Goal: Task Accomplishment & Management: Use online tool/utility

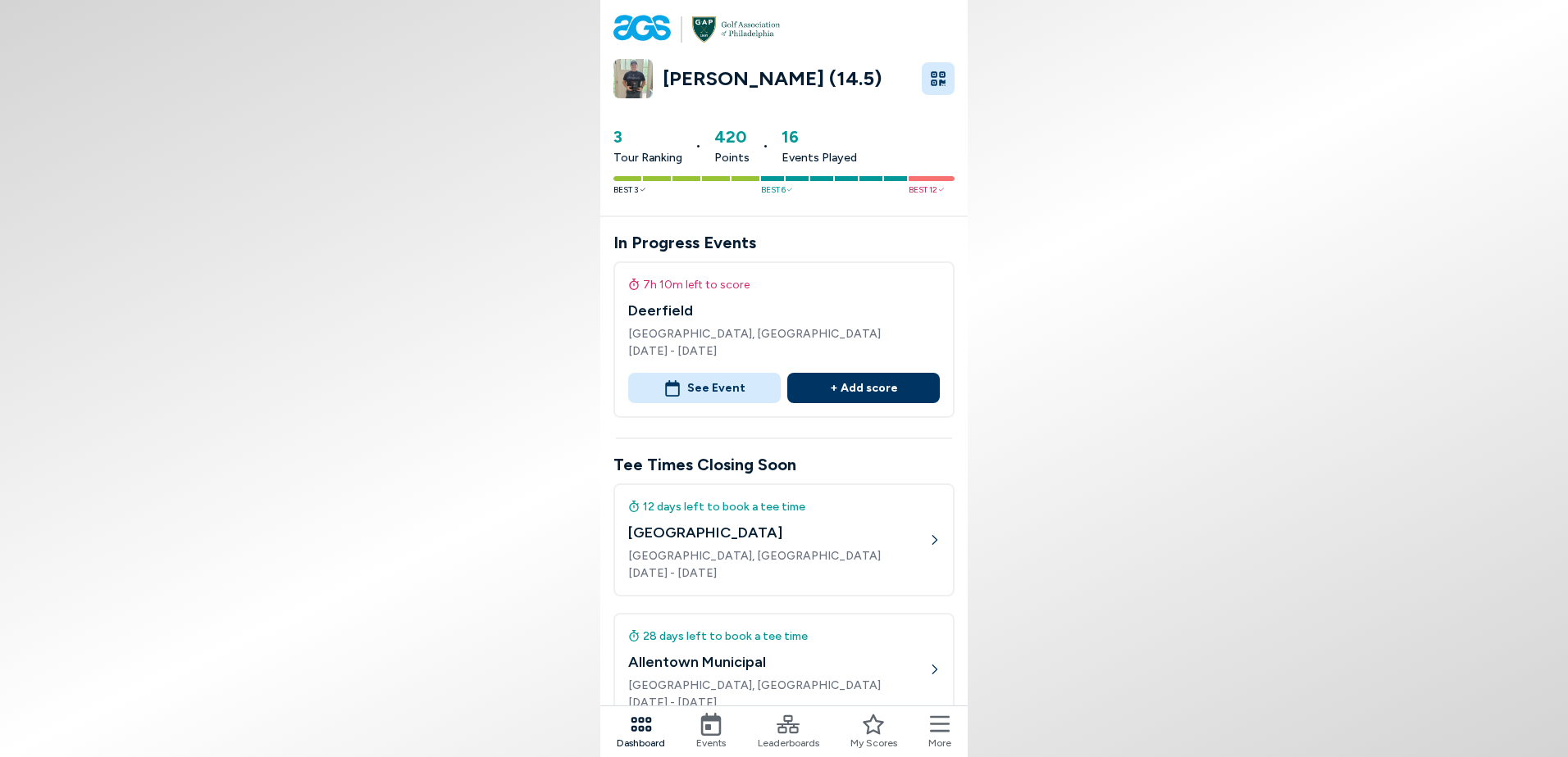
click at [864, 386] on button "+ Add score" at bounding box center [863, 389] width 153 height 31
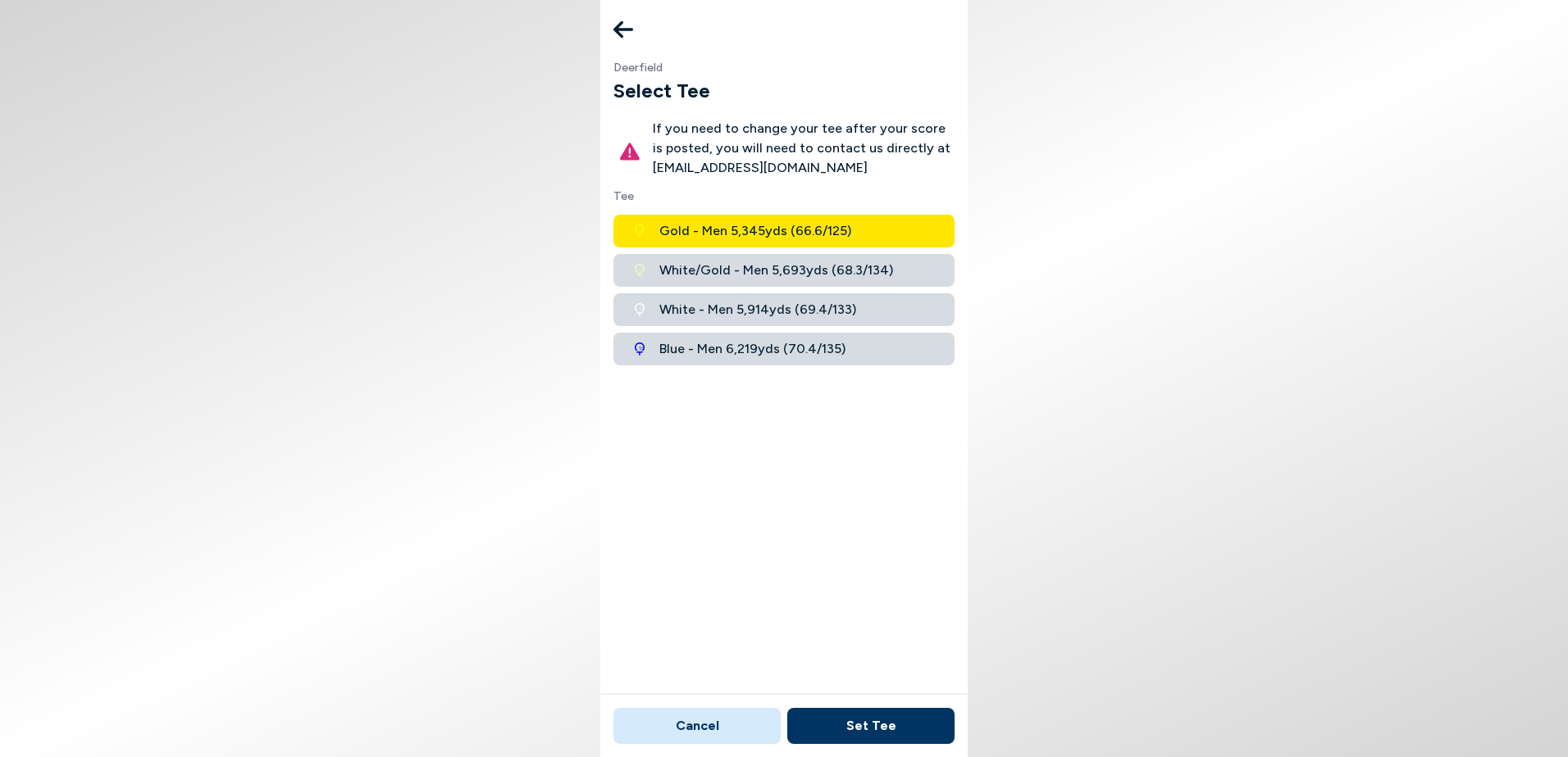
click at [862, 264] on span "White/Gold - Men 5,693 yds ( 68.3 / 134 )" at bounding box center [775, 270] width 234 height 20
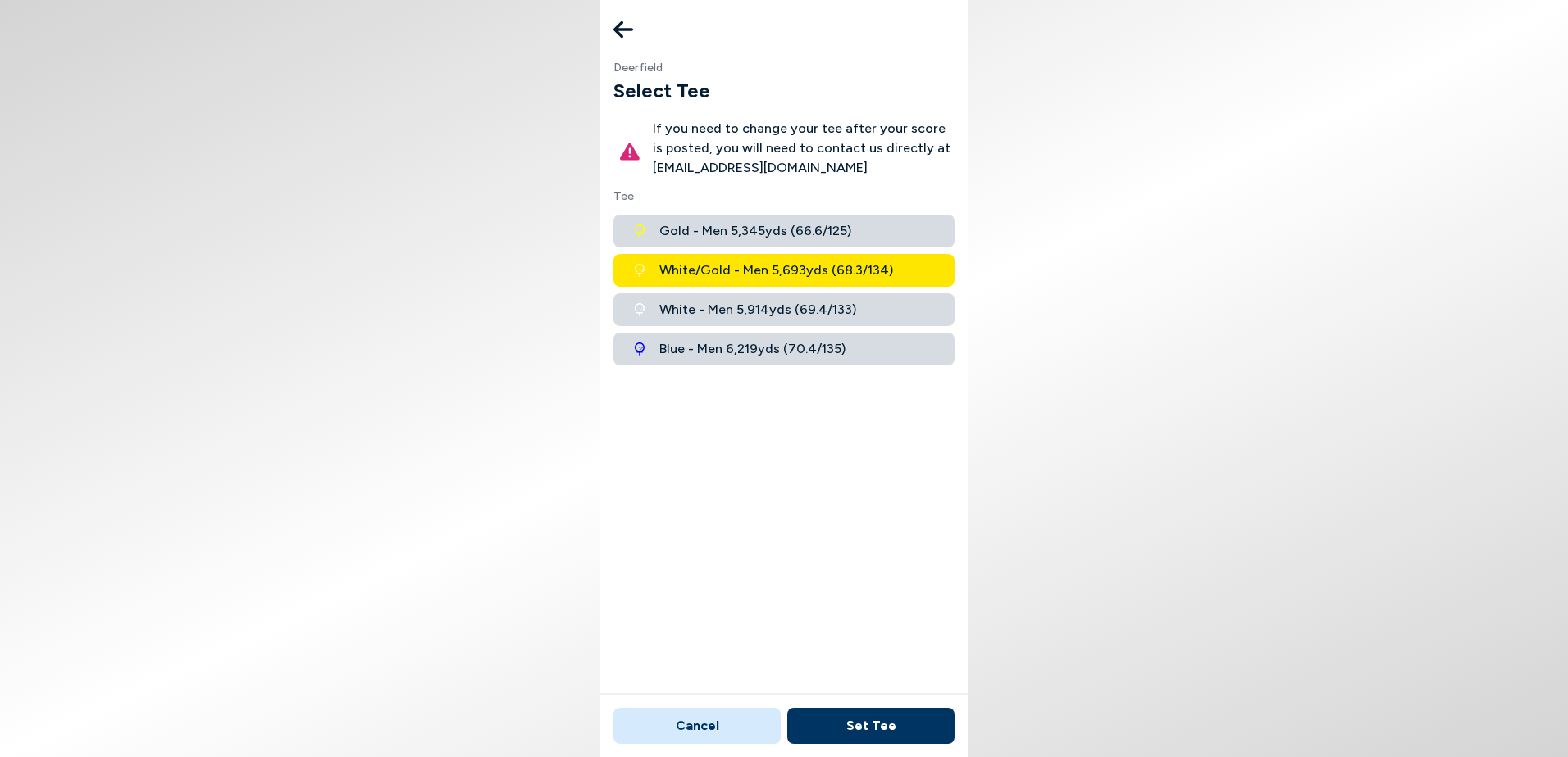
click at [875, 719] on button "Set Tee" at bounding box center [870, 726] width 167 height 36
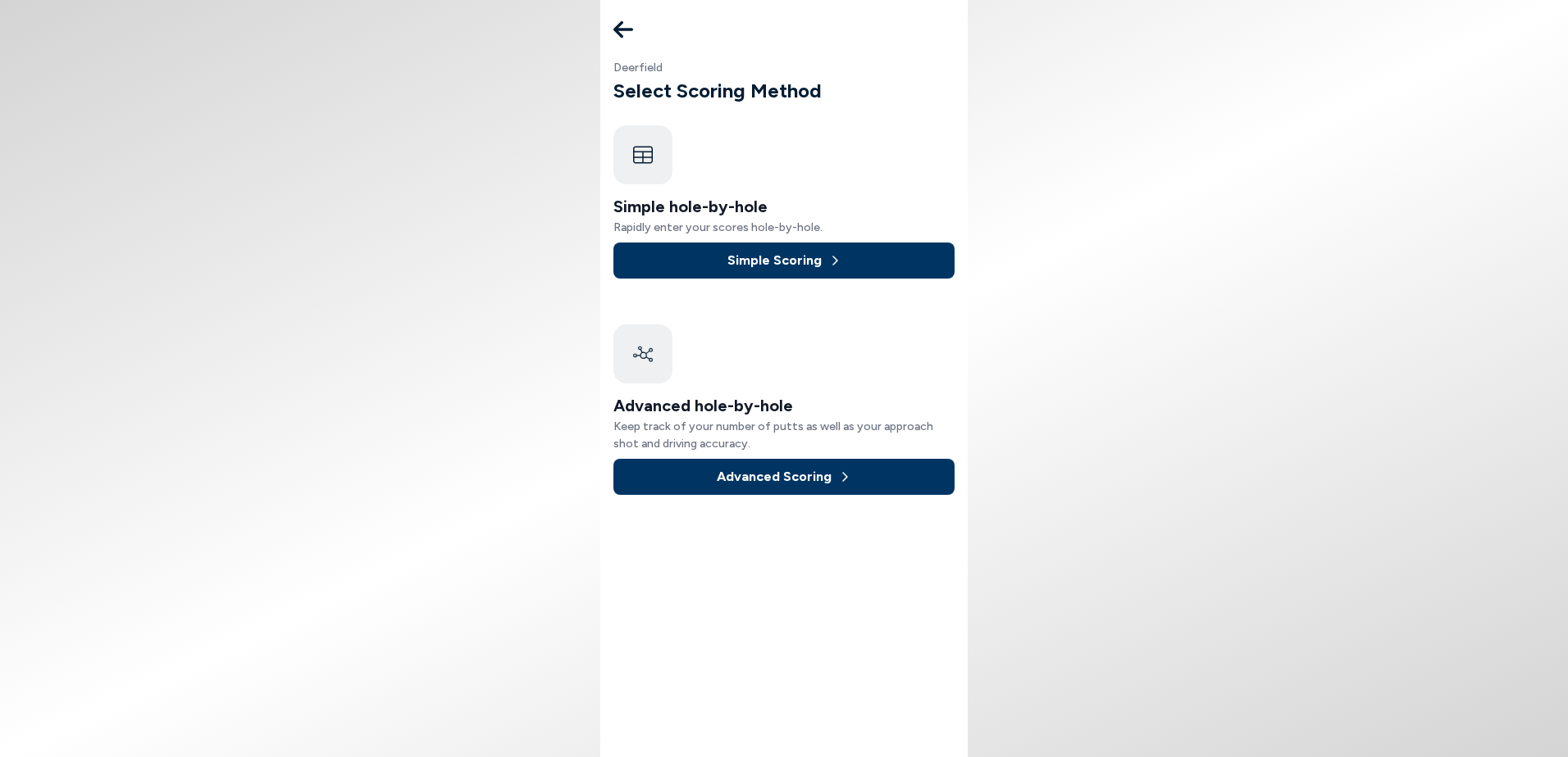
click at [793, 263] on button "Simple Scoring" at bounding box center [783, 261] width 341 height 36
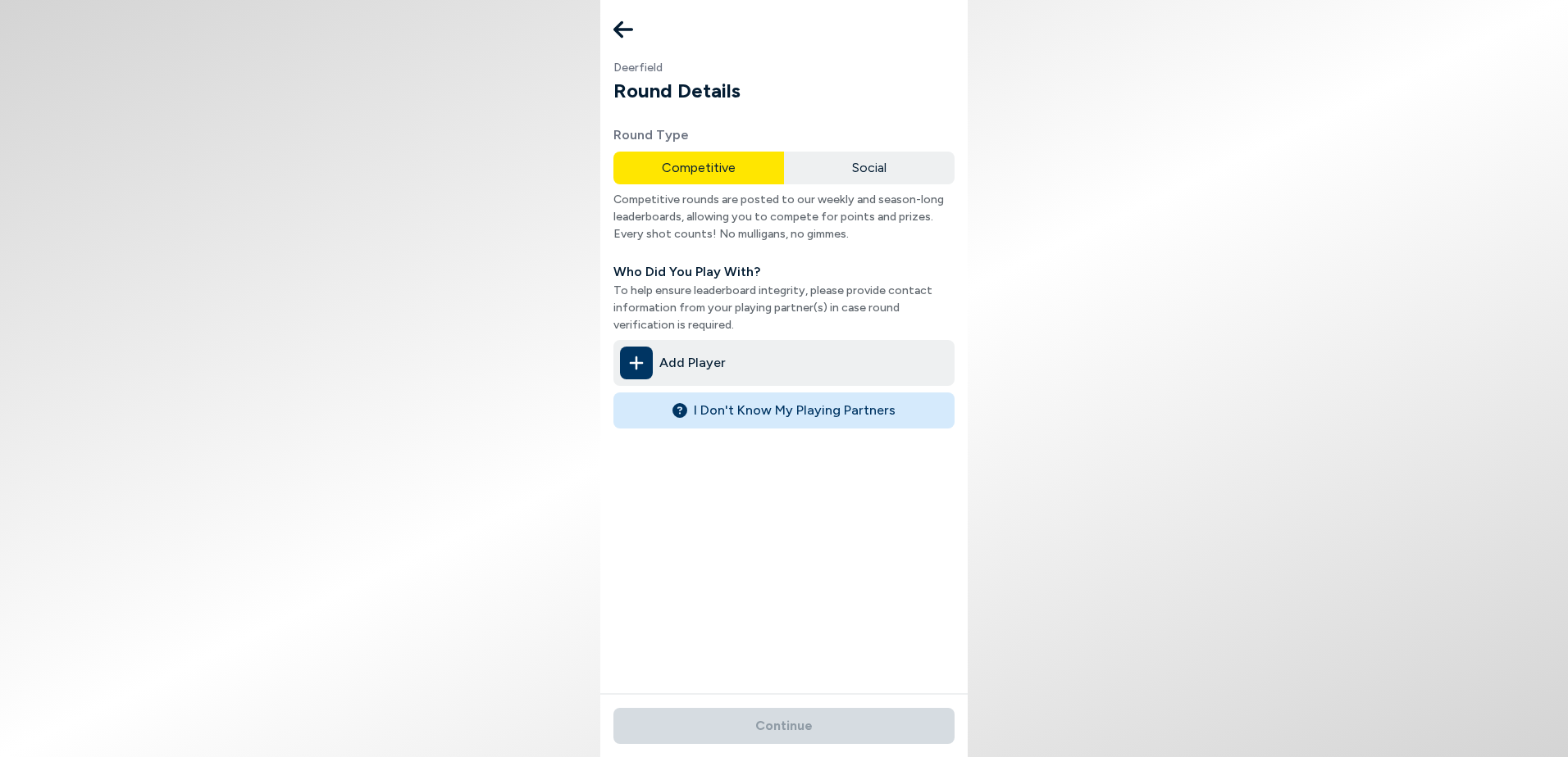
click at [636, 364] on icon at bounding box center [636, 363] width 14 height 14
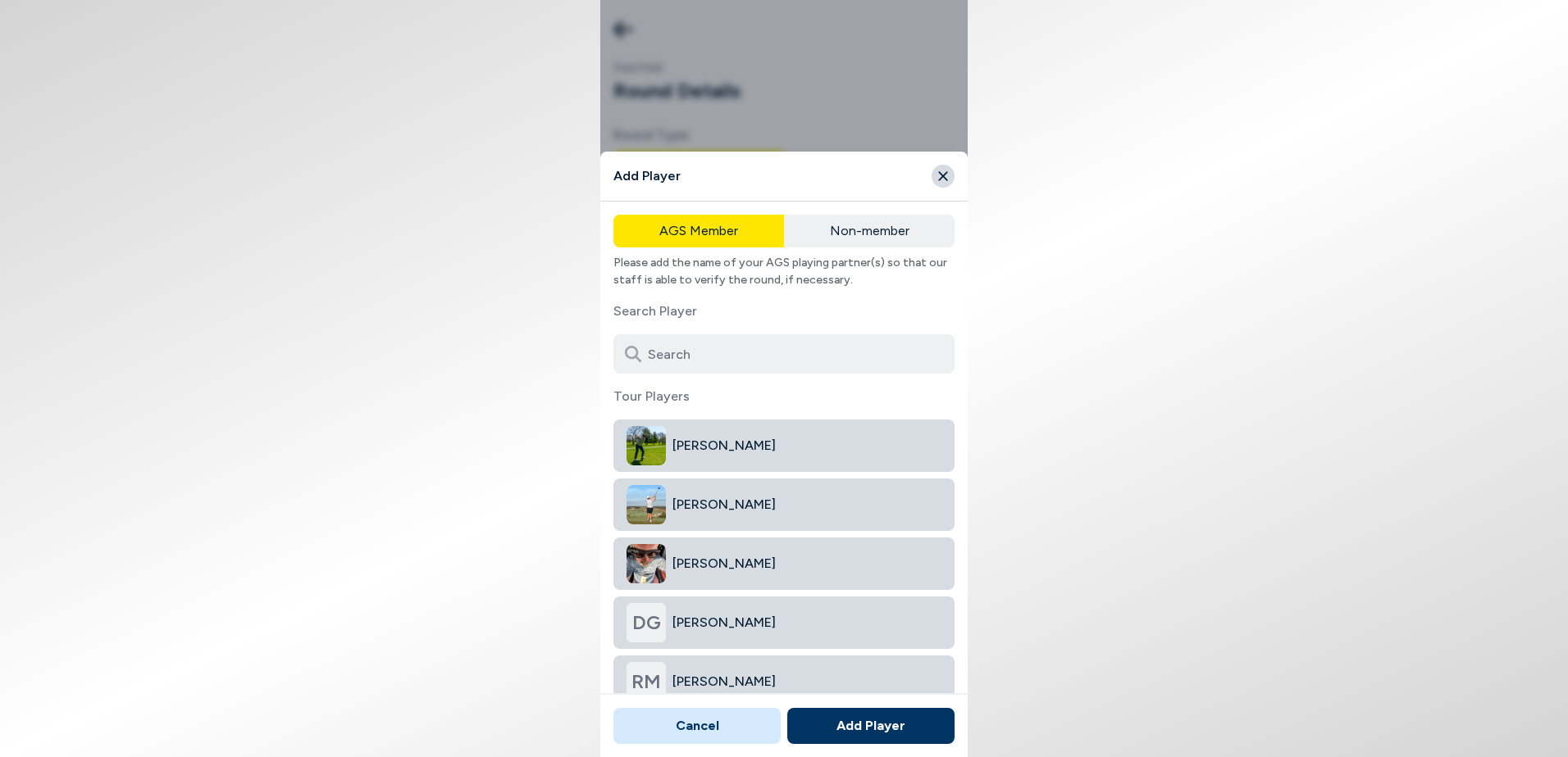
click at [634, 353] on icon at bounding box center [632, 353] width 16 height 16
click at [669, 350] on input at bounding box center [783, 353] width 341 height 39
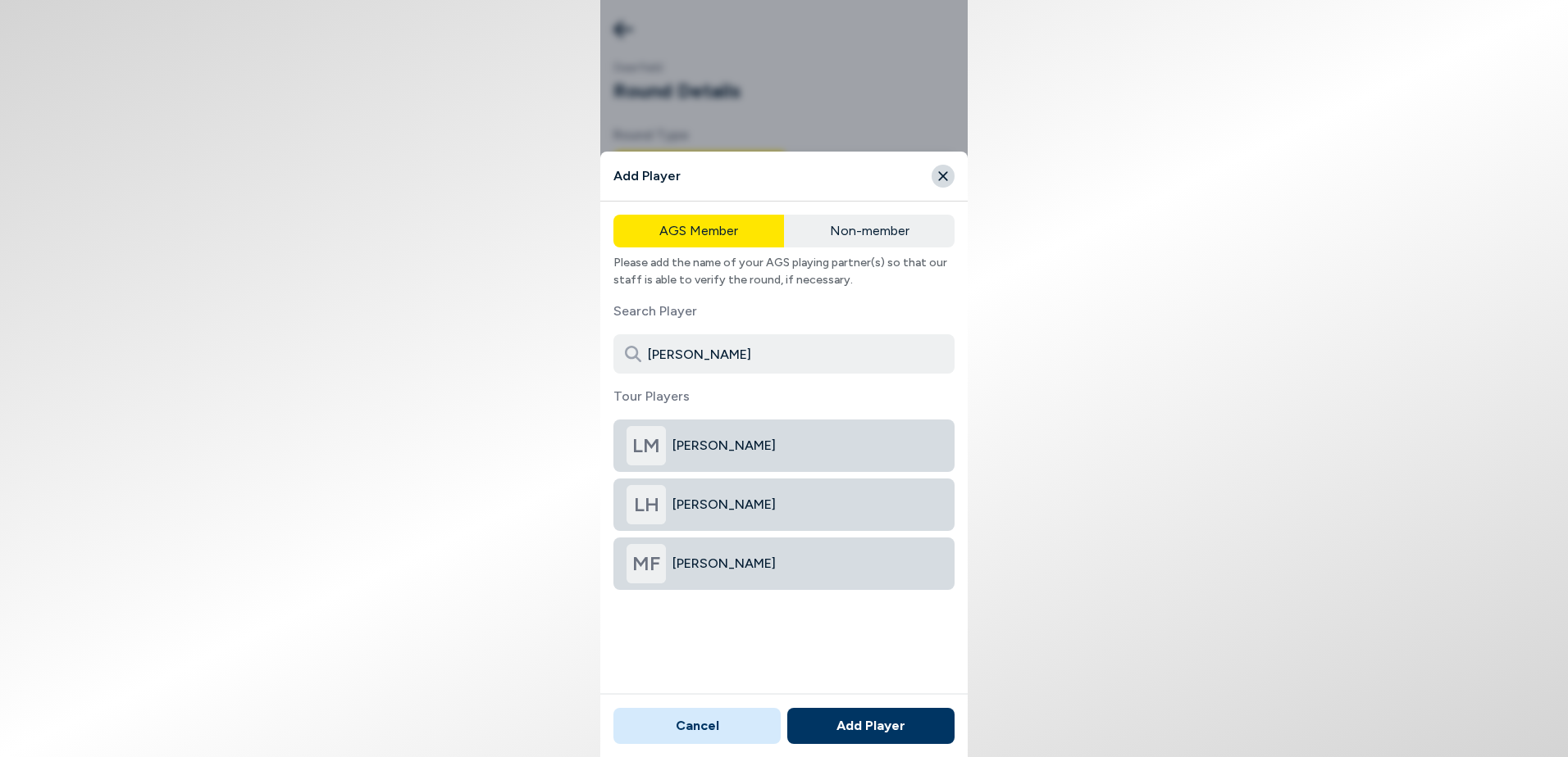
type input "[PERSON_NAME]"
click at [697, 442] on span "[PERSON_NAME]" at bounding box center [807, 446] width 269 height 20
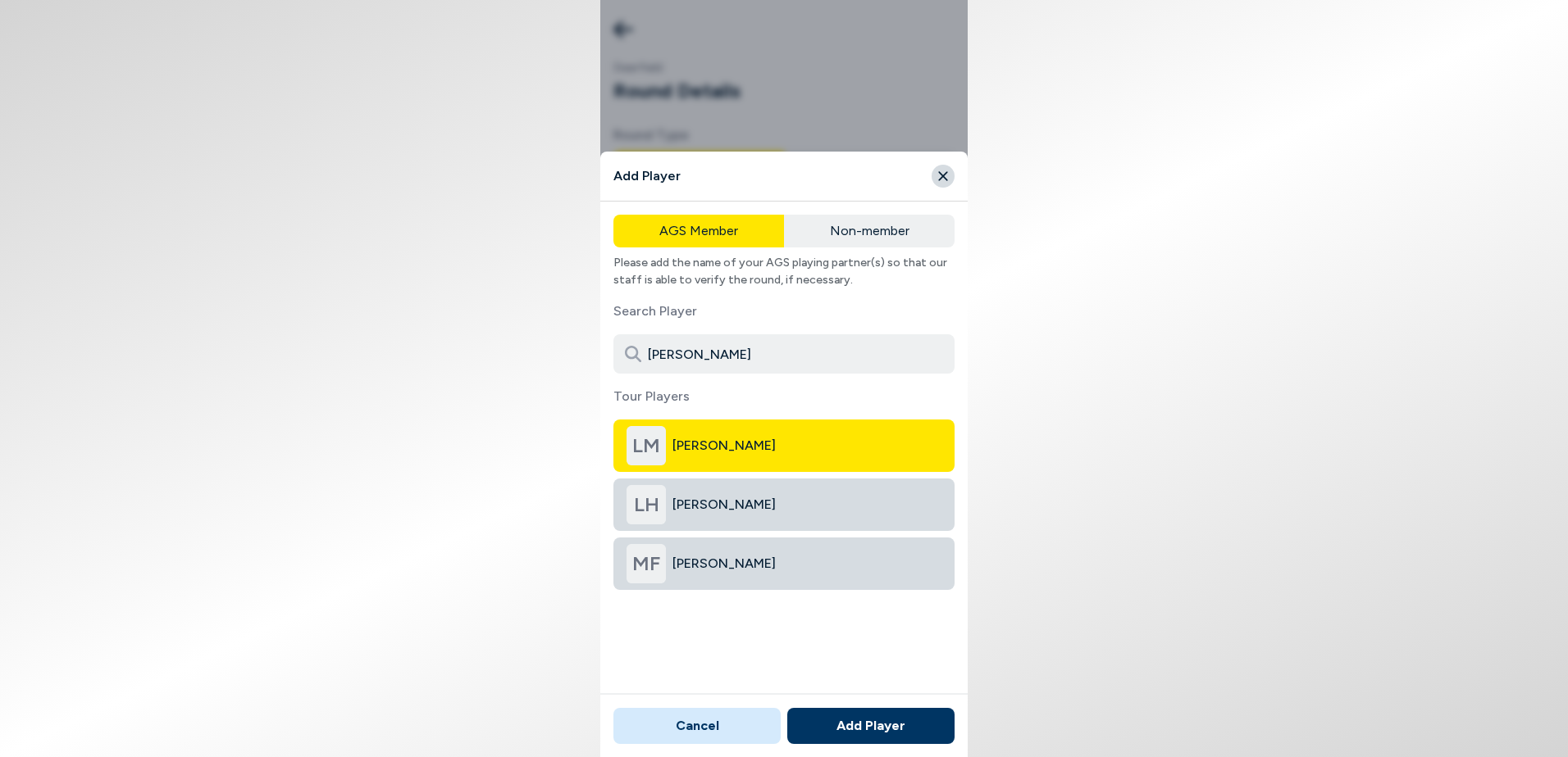
click at [823, 722] on button "Add Player" at bounding box center [870, 726] width 167 height 36
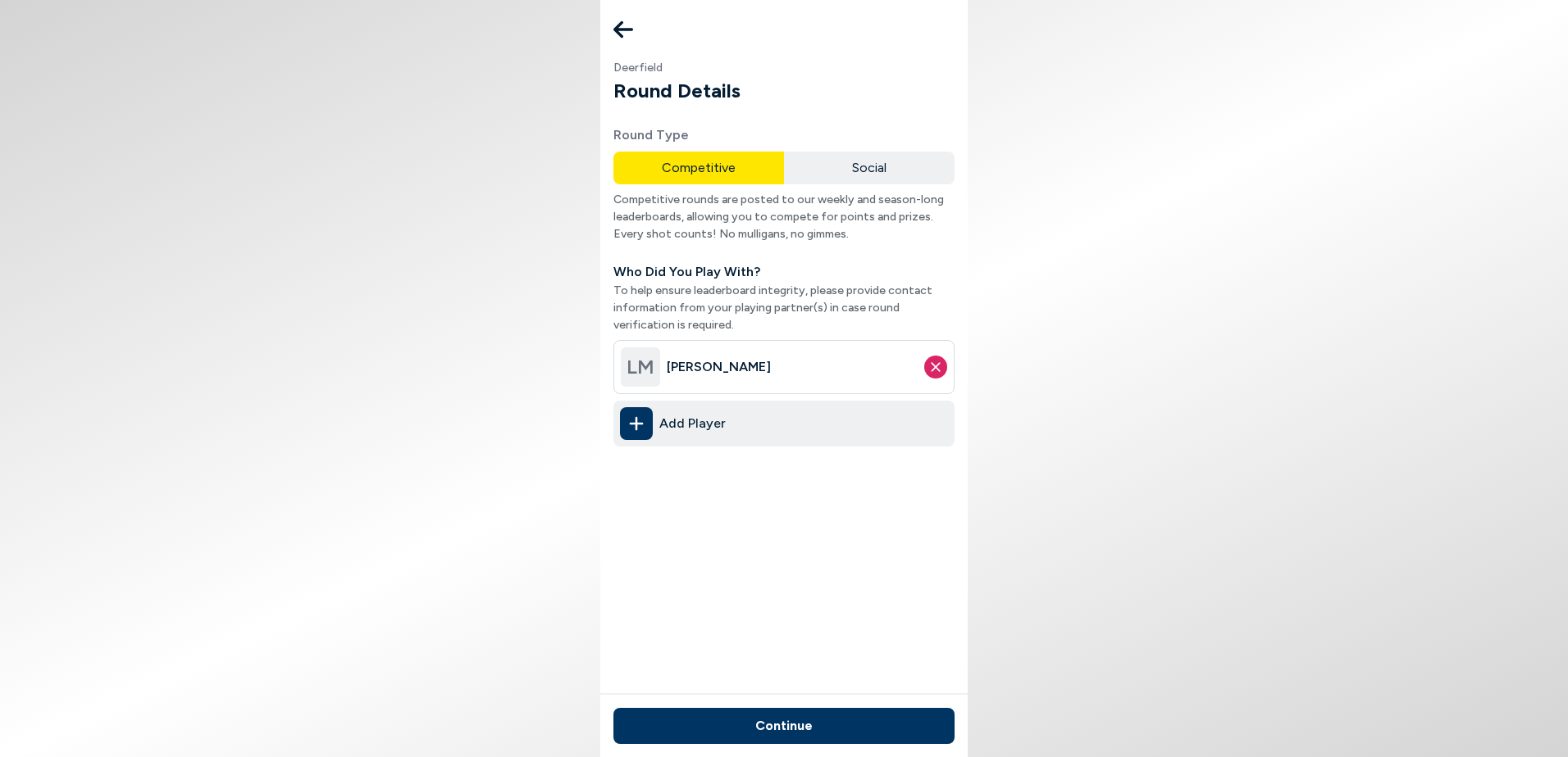
click at [635, 421] on icon at bounding box center [636, 424] width 14 height 32
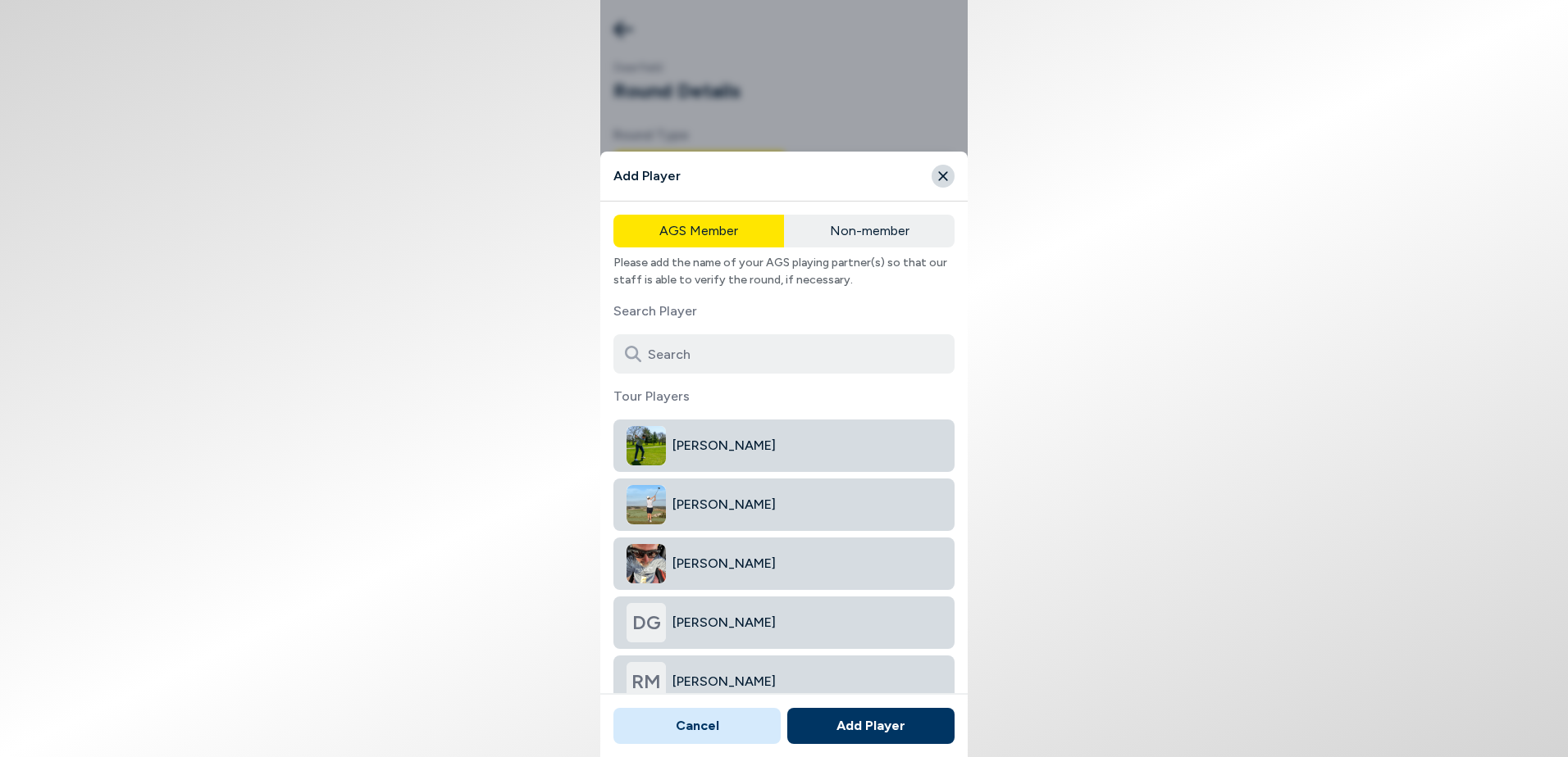
click at [856, 229] on button "Non-member" at bounding box center [869, 231] width 171 height 32
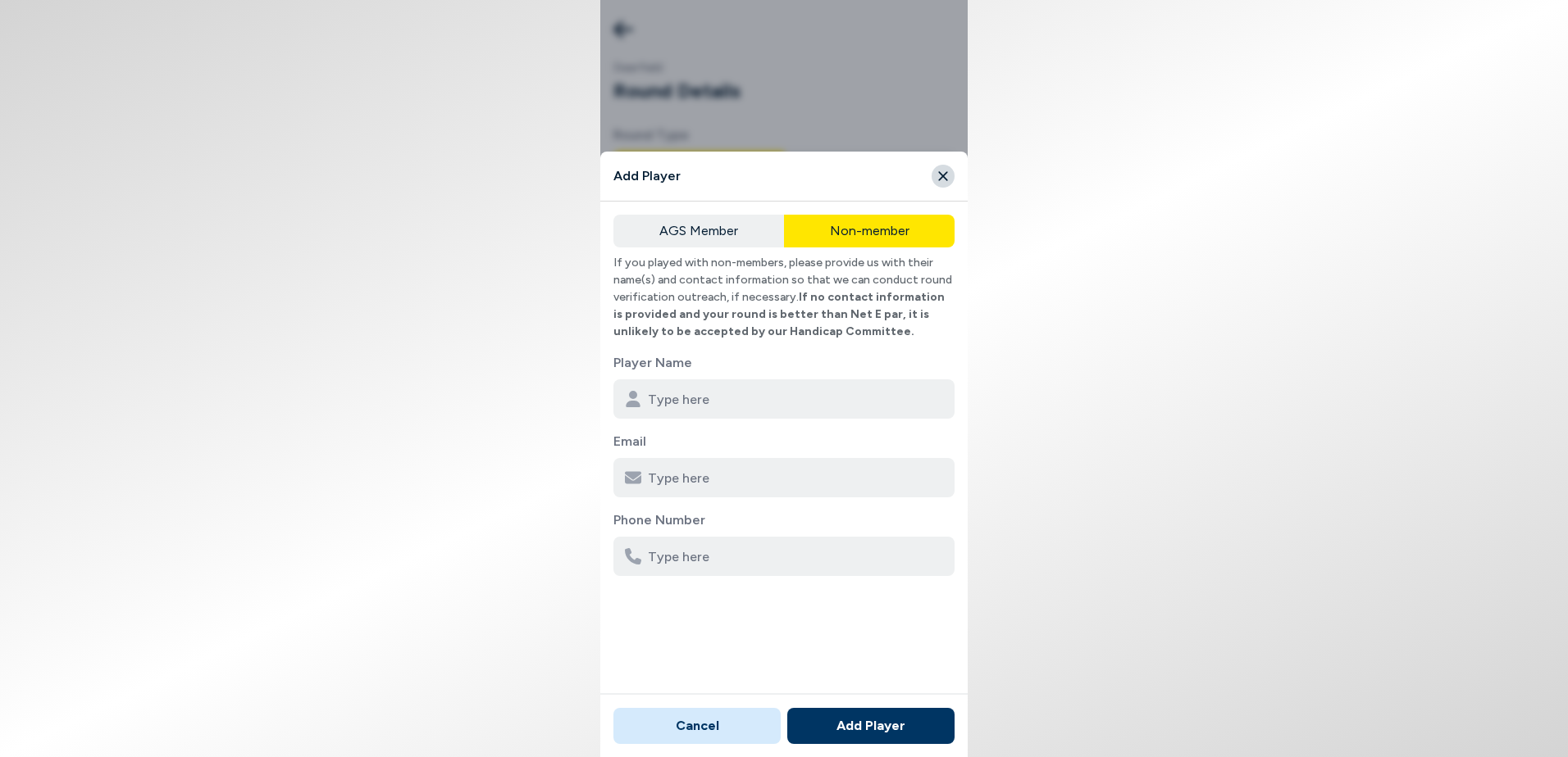
click at [673, 405] on input at bounding box center [783, 399] width 341 height 39
type input "[PERSON_NAME]"
click at [677, 478] on input at bounding box center [783, 477] width 341 height 39
click at [662, 477] on input at bounding box center [783, 477] width 341 height 39
type input "[EMAIL_ADDRESS][DOMAIN_NAME]"
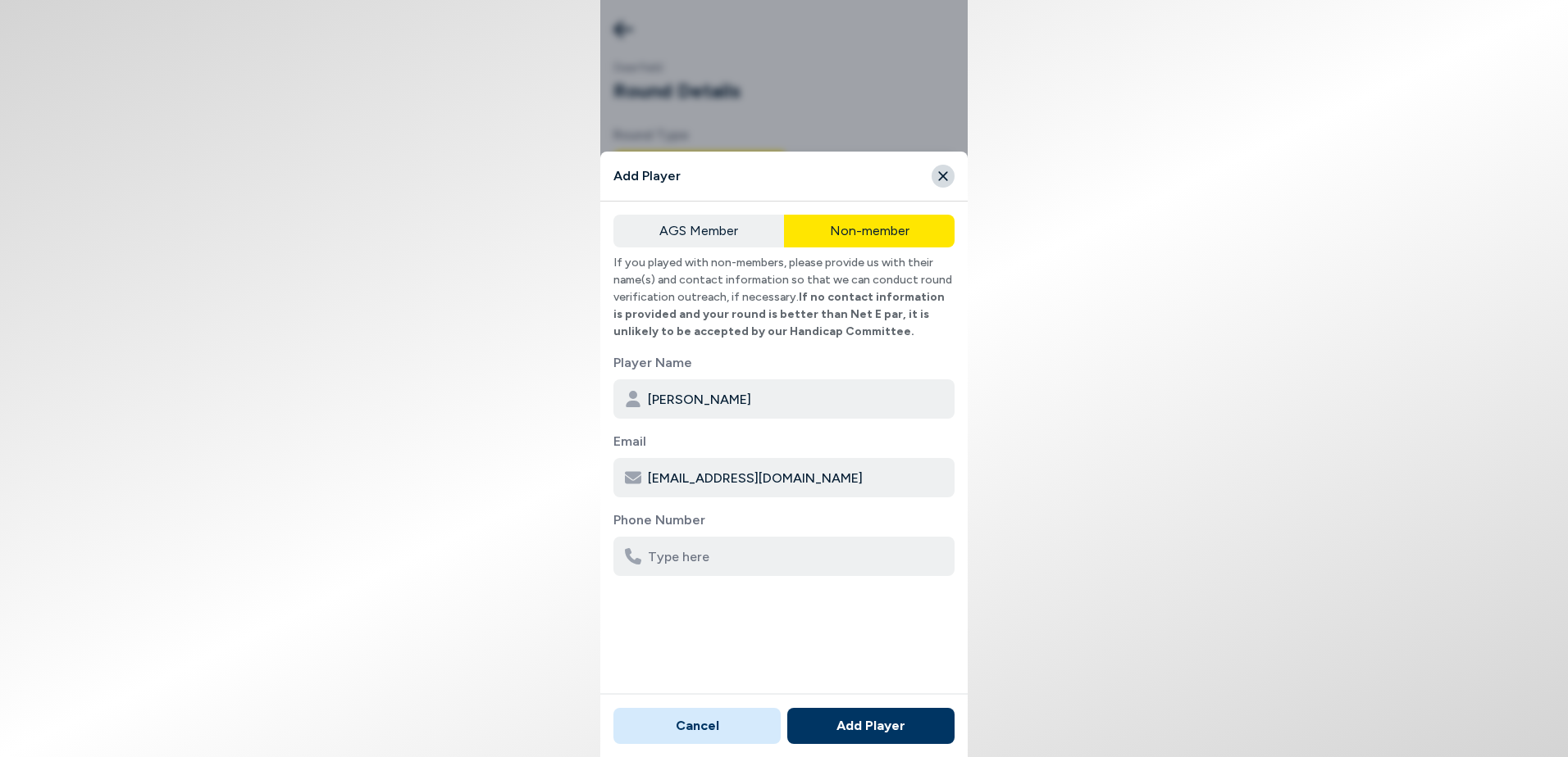
click at [816, 725] on button "Add Player" at bounding box center [870, 726] width 167 height 36
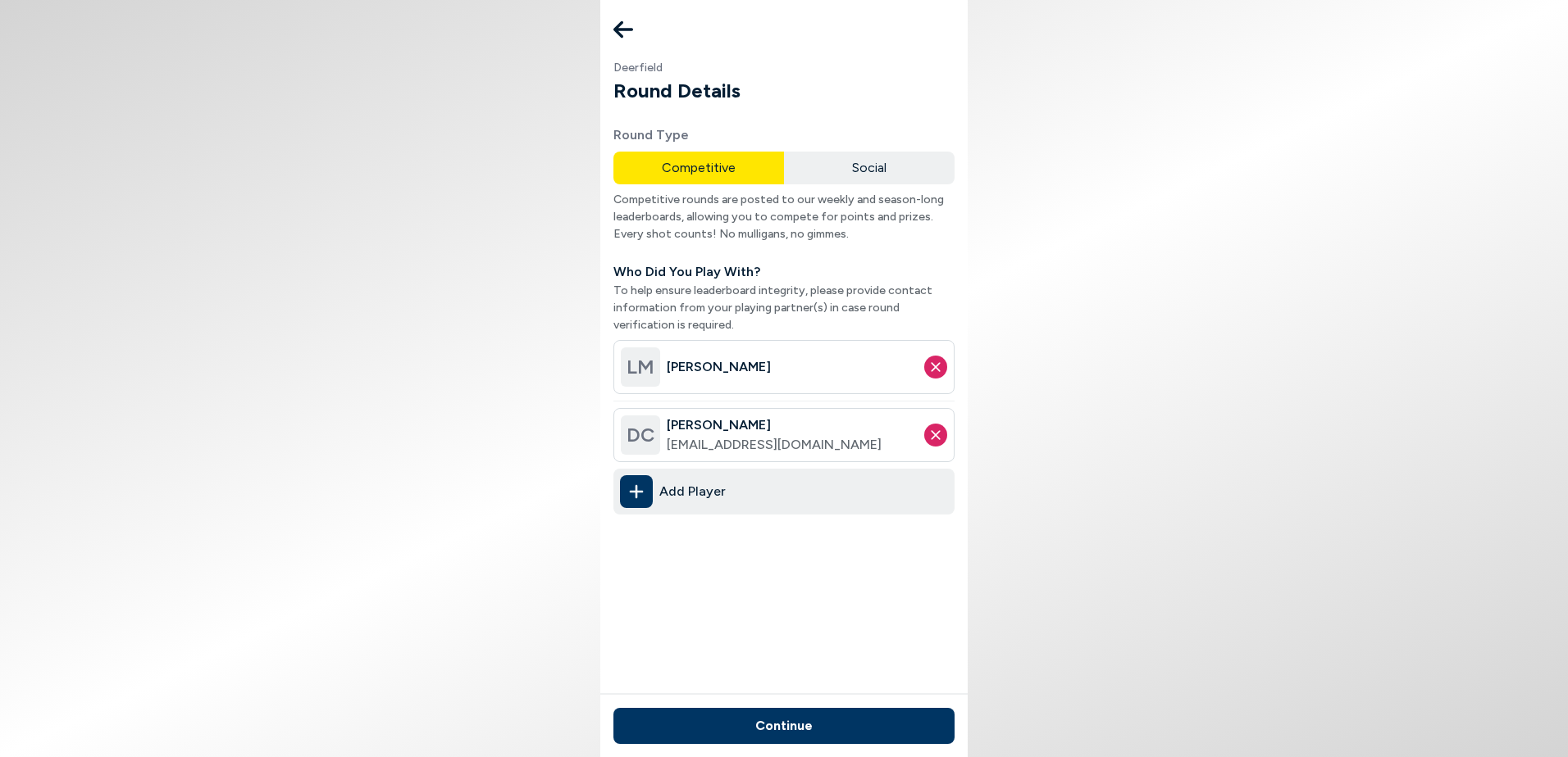
drag, startPoint x: 1527, startPoint y: 530, endPoint x: 637, endPoint y: 492, distance: 890.8
click at [637, 492] on div "Round Type Competitive Social Competitive rounds are posted to our weekly and s…" at bounding box center [783, 355] width 341 height 461
click at [637, 492] on icon at bounding box center [636, 492] width 14 height 14
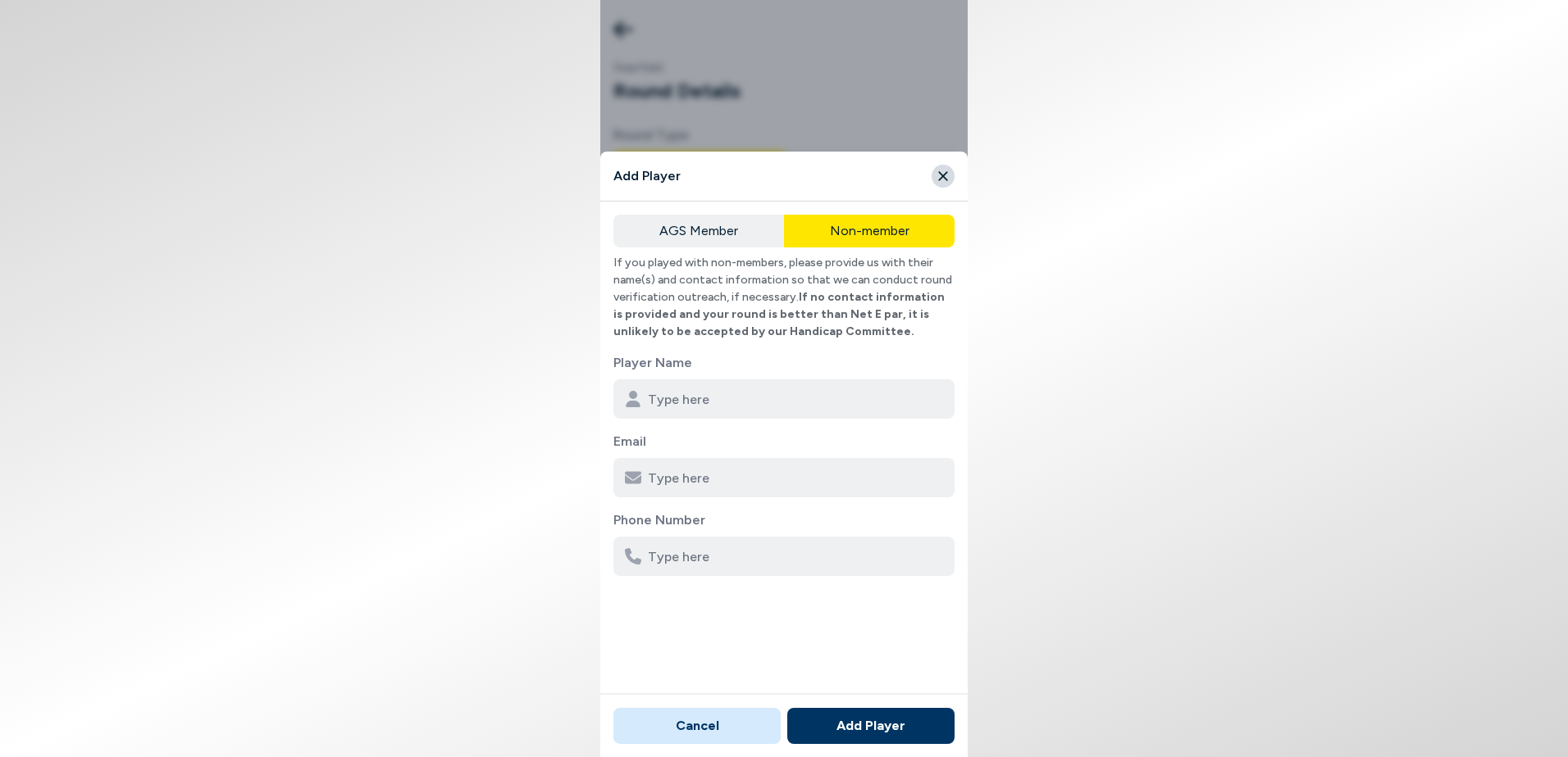
click at [695, 397] on input at bounding box center [783, 399] width 341 height 39
type input "T"
type input "[PERSON_NAME]"
click at [663, 473] on input at bounding box center [783, 477] width 341 height 39
click at [1444, 290] on html "Deerfield Round Details Round Type Competitive Social Competitive rounds are po…" at bounding box center [784, 378] width 1568 height 757
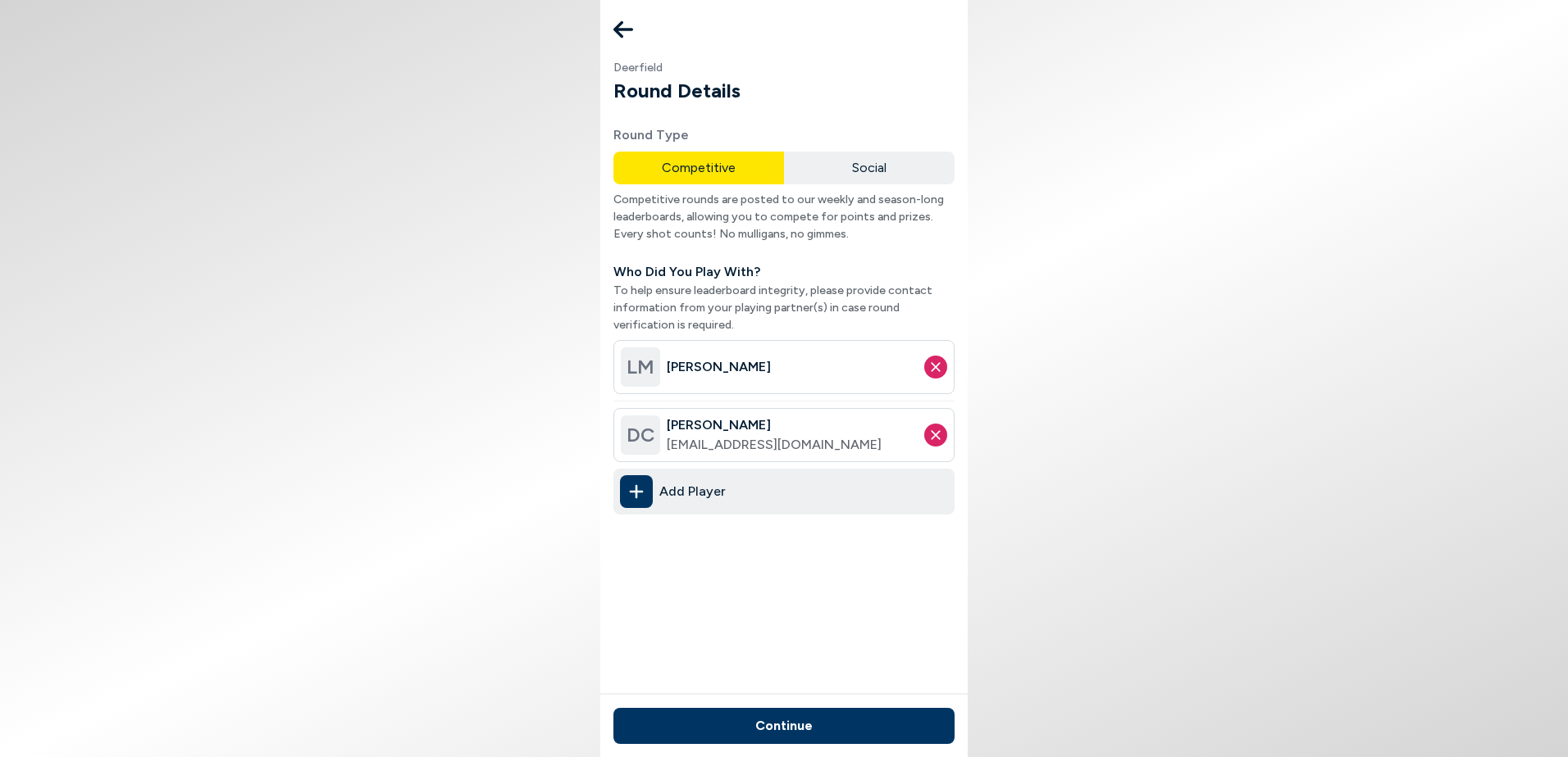
click at [307, 683] on body "Deerfield Round Details Round Type Competitive Social Competitive rounds are po…" at bounding box center [784, 378] width 1568 height 757
click at [635, 495] on icon at bounding box center [636, 492] width 14 height 14
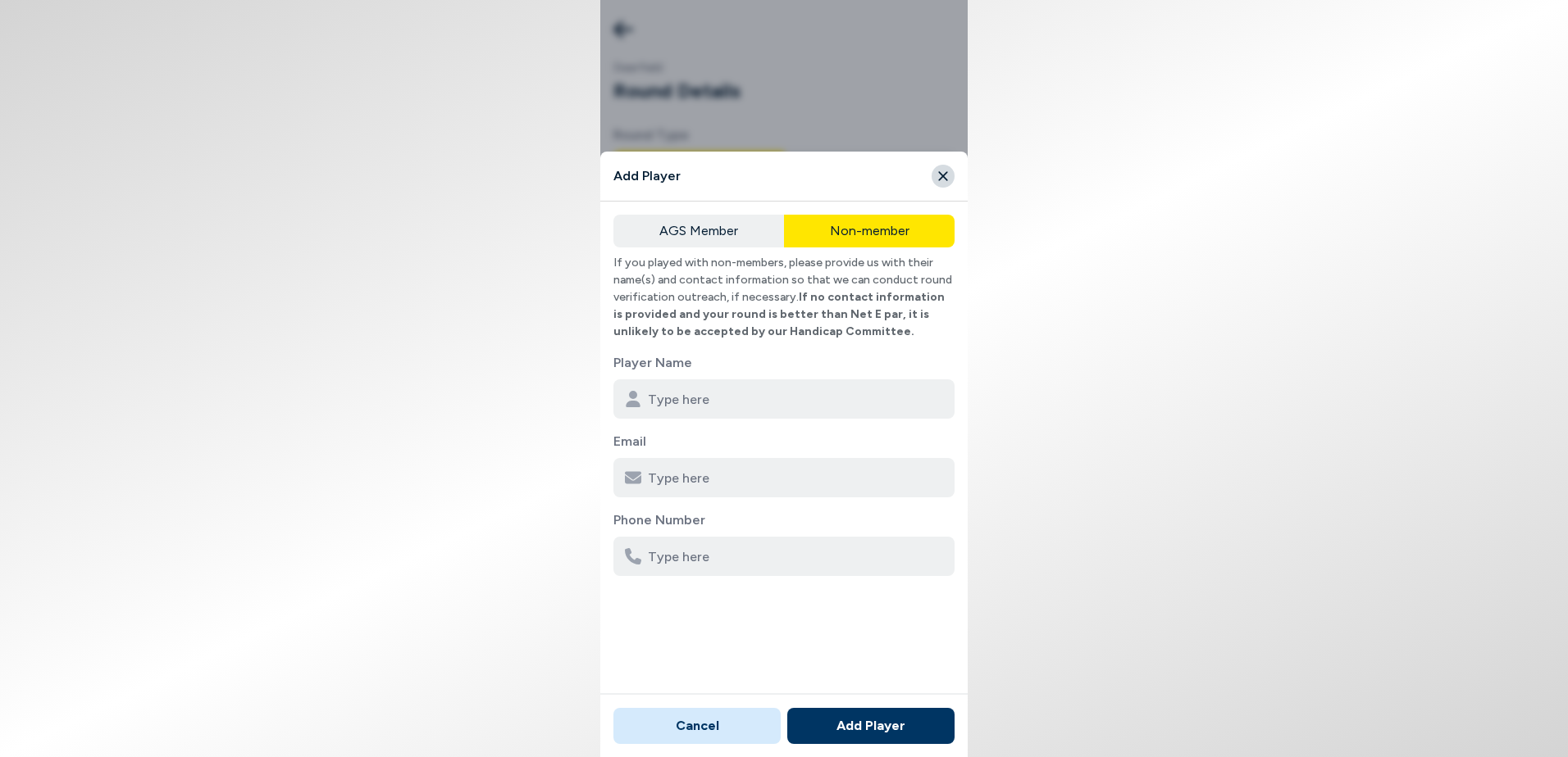
click at [664, 402] on input at bounding box center [783, 399] width 341 height 39
click at [641, 481] on span at bounding box center [633, 477] width 20 height 20
click at [710, 403] on input "[PERSON_NAME]" at bounding box center [783, 399] width 341 height 39
type input "[PERSON_NAME]"
click at [662, 478] on input at bounding box center [783, 477] width 341 height 39
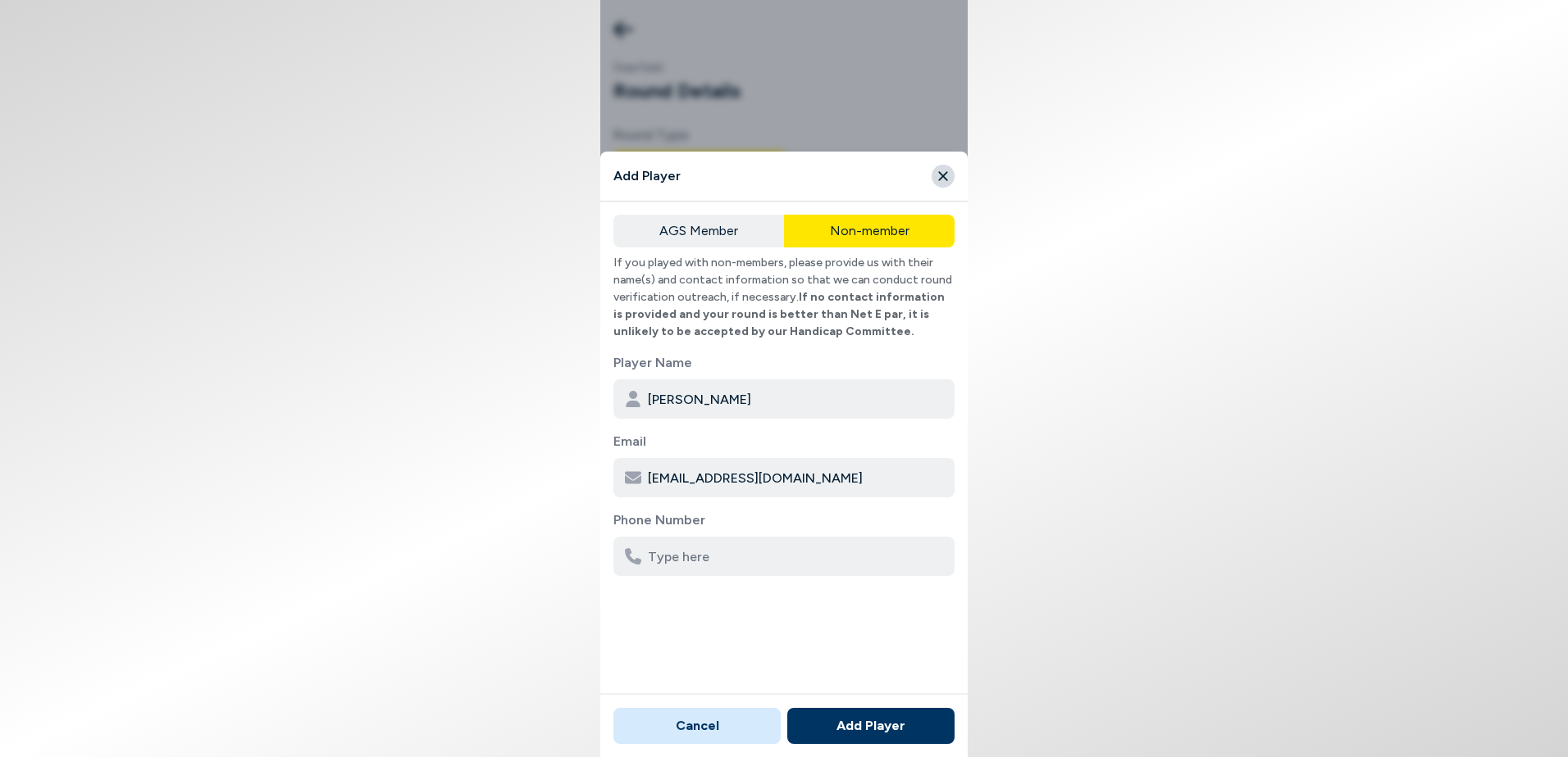
type input "[EMAIL_ADDRESS][DOMAIN_NAME]"
click at [832, 714] on button "Add Player" at bounding box center [870, 726] width 167 height 36
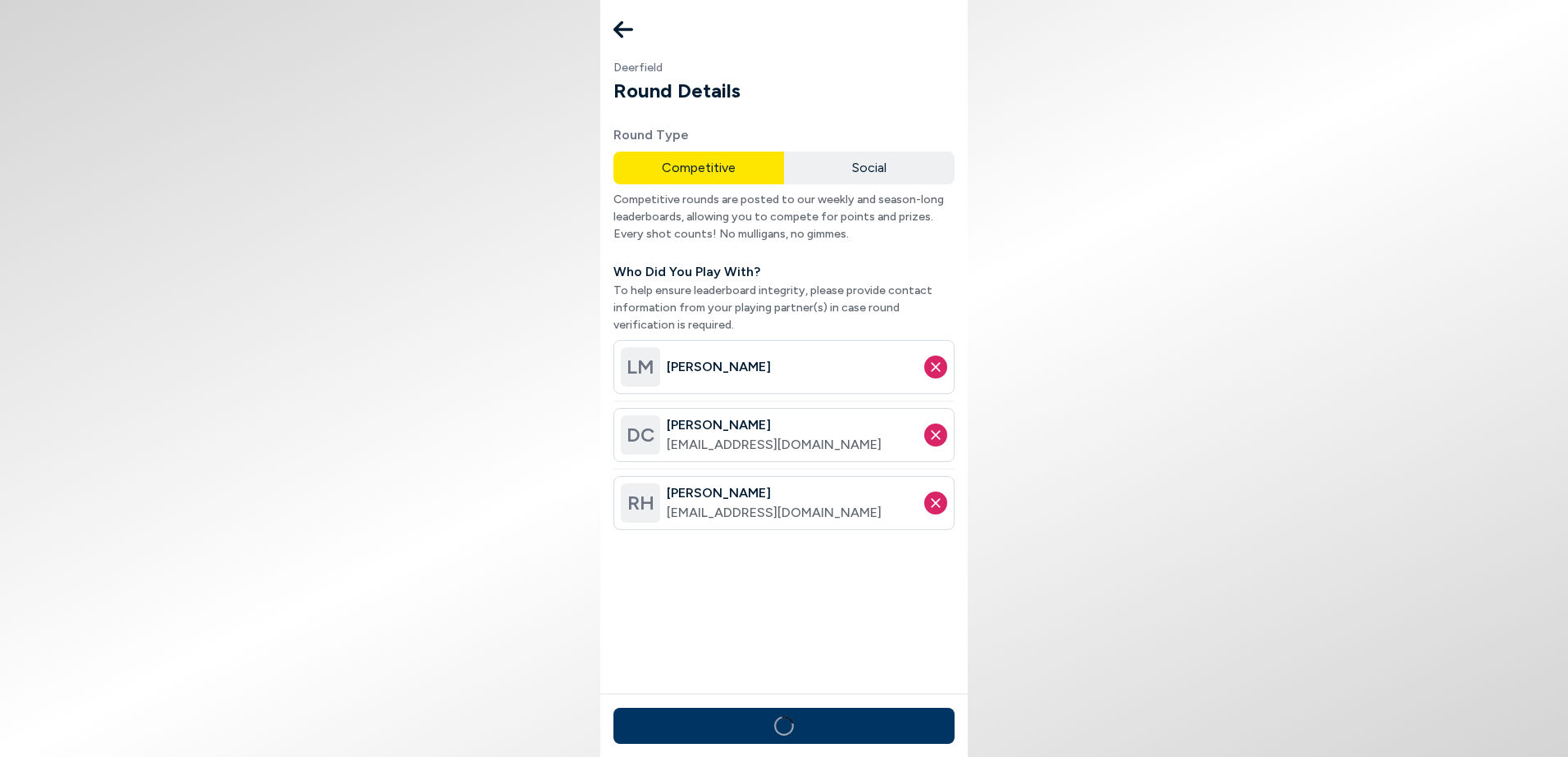
click at [774, 727] on button at bounding box center [783, 726] width 341 height 36
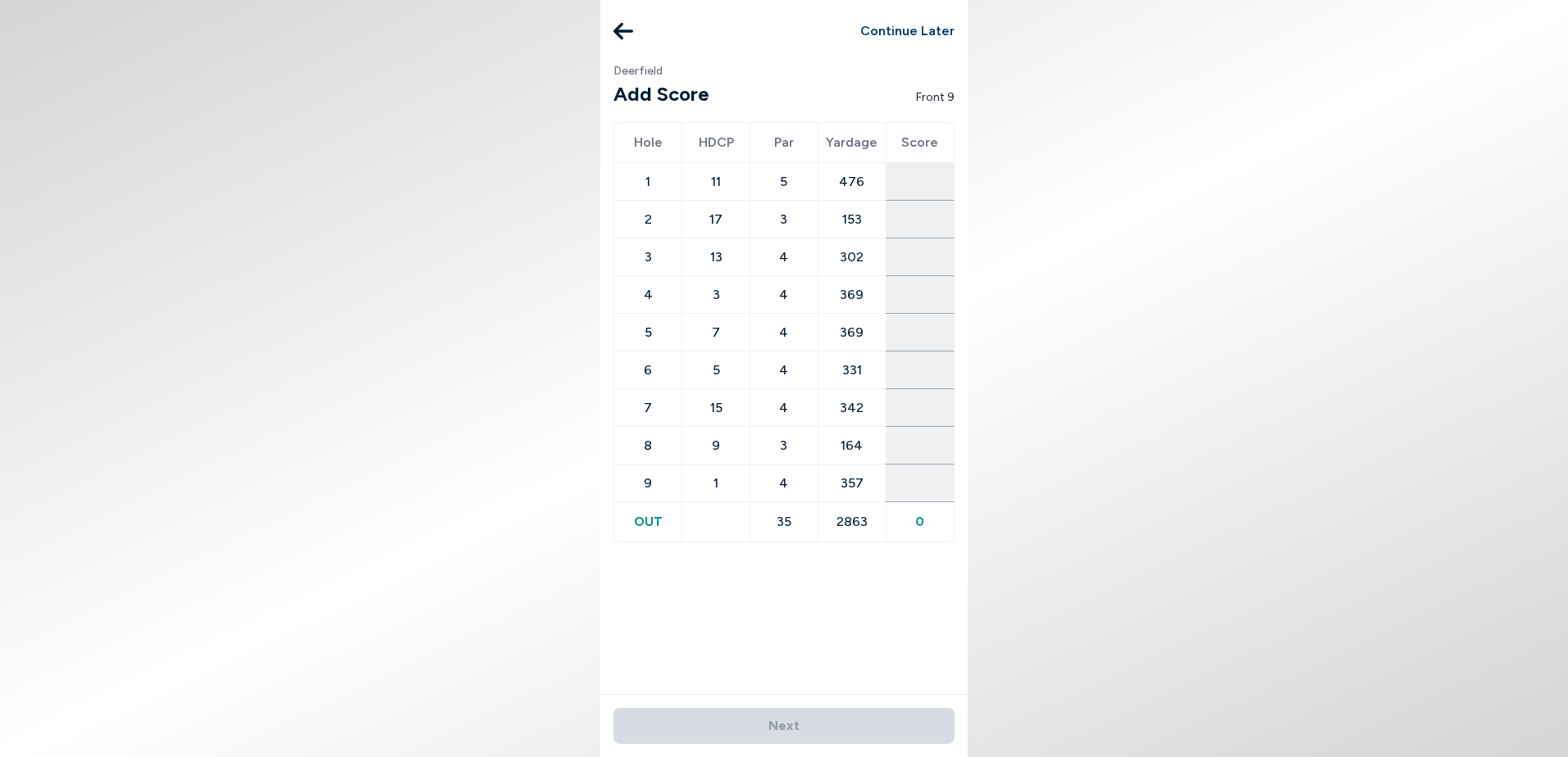
click at [913, 184] on input "number" at bounding box center [920, 181] width 67 height 27
type input "7"
click at [919, 233] on td at bounding box center [919, 219] width 68 height 37
click at [925, 221] on input "number" at bounding box center [920, 220] width 67 height 27
type input "3"
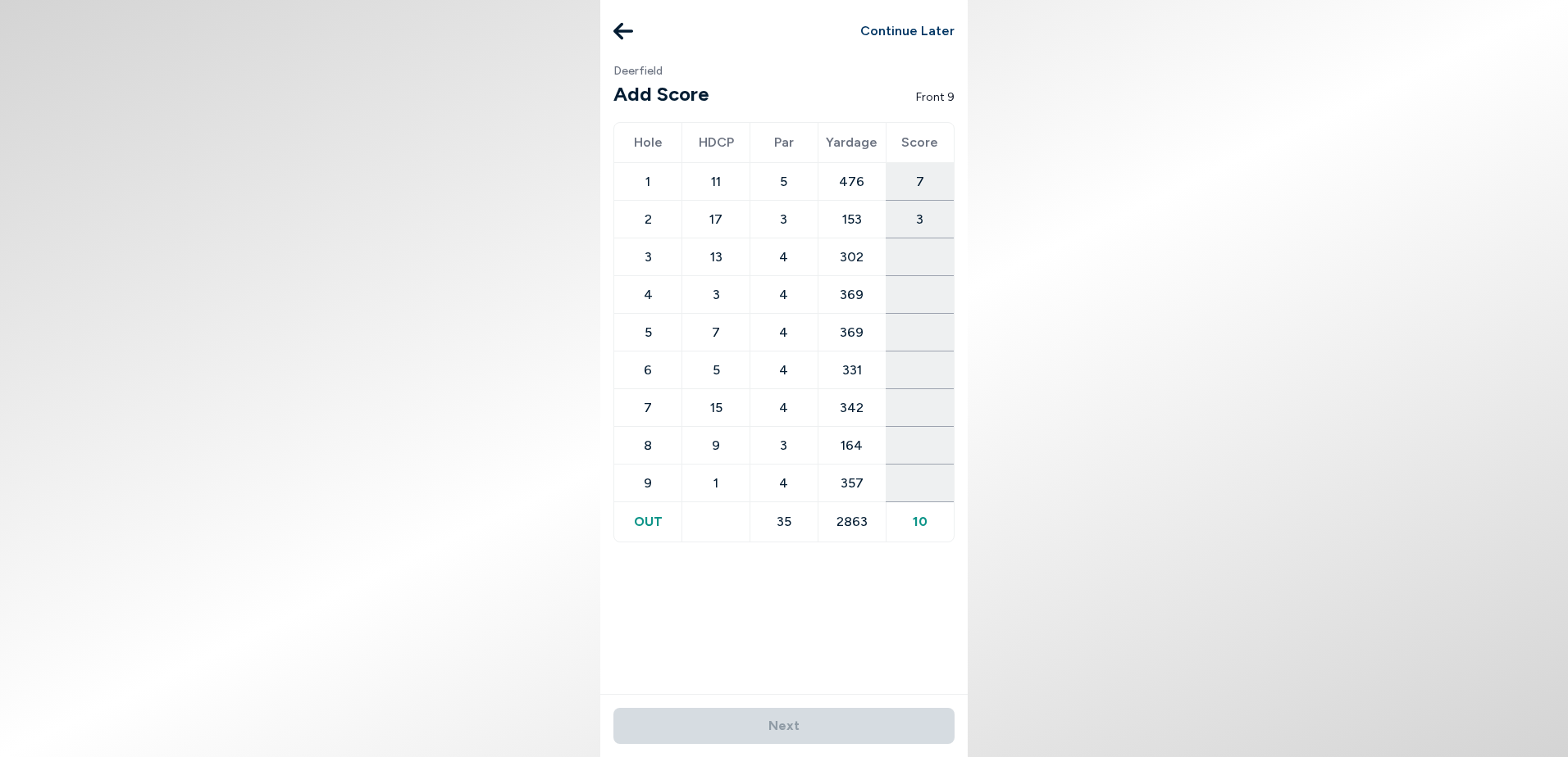
click at [921, 254] on input "number" at bounding box center [920, 257] width 67 height 27
type input "5"
click at [923, 298] on input "number" at bounding box center [920, 294] width 67 height 27
type input "5"
click at [925, 331] on input "number" at bounding box center [920, 332] width 67 height 27
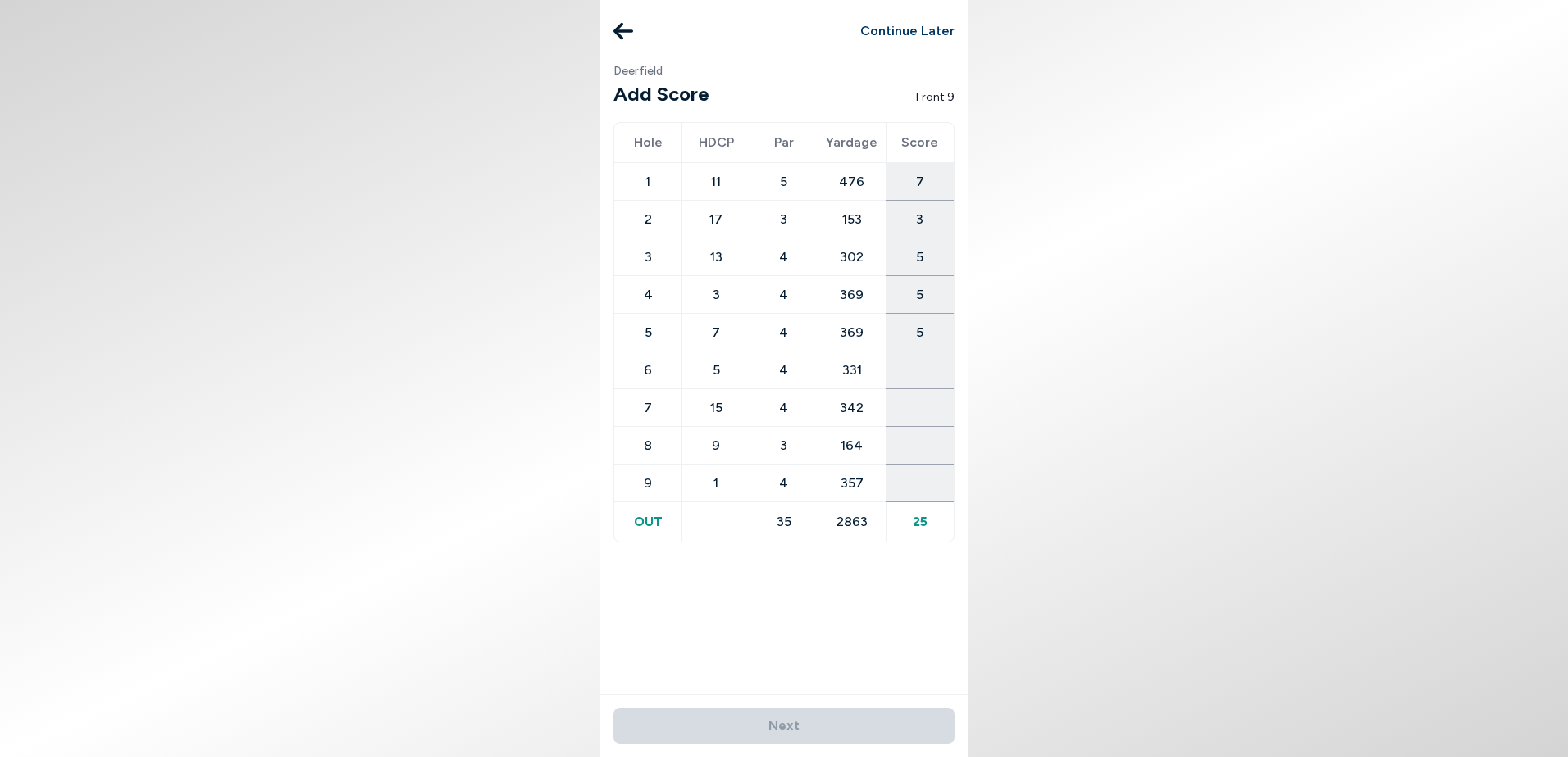
type input "5"
click at [925, 369] on input "number" at bounding box center [920, 369] width 67 height 27
type input "5"
click at [931, 411] on input "number" at bounding box center [920, 408] width 67 height 27
type input "6"
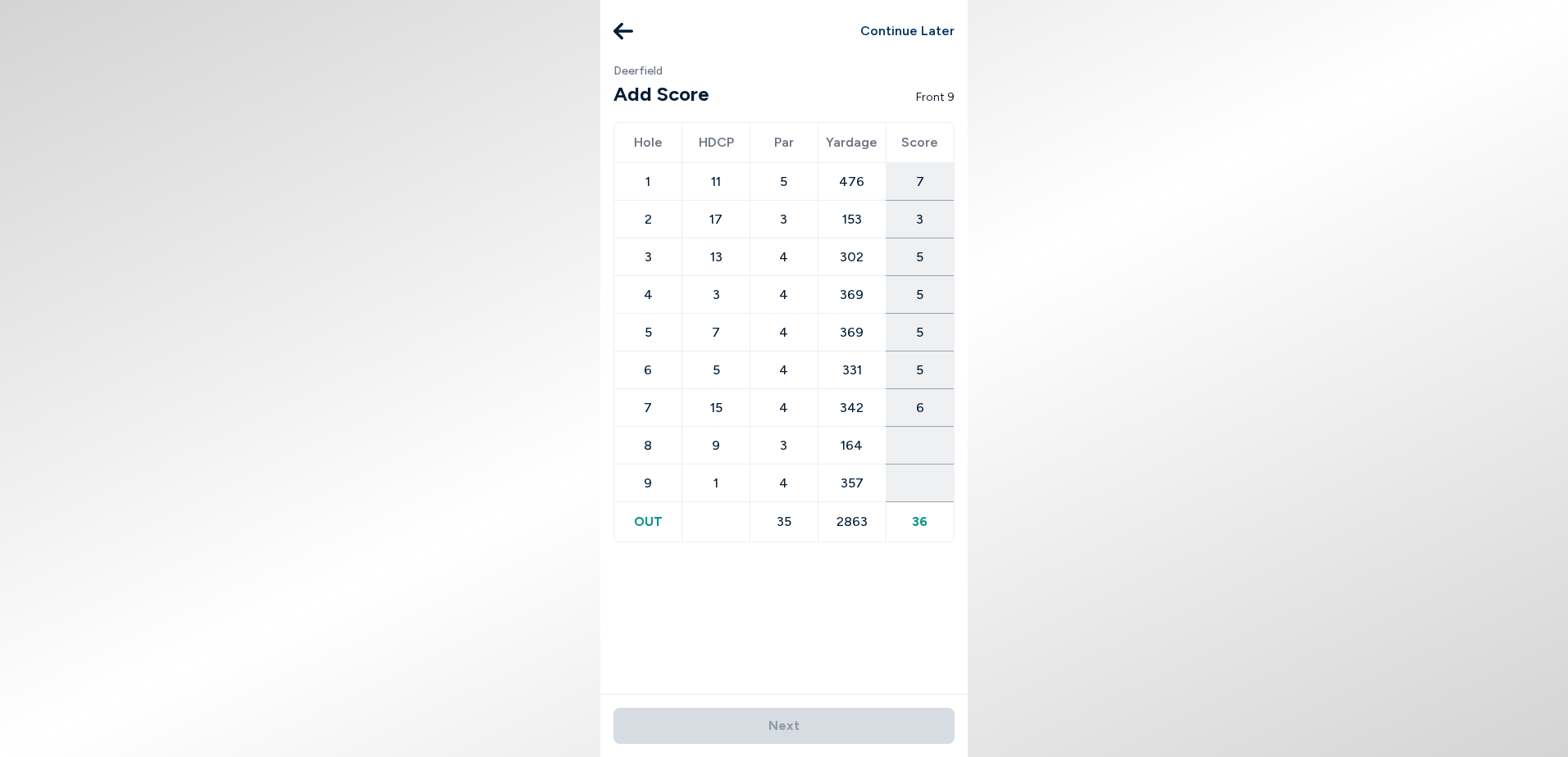
click at [936, 445] on input "number" at bounding box center [920, 445] width 67 height 27
type input "4"
click at [935, 485] on input "number" at bounding box center [920, 483] width 67 height 27
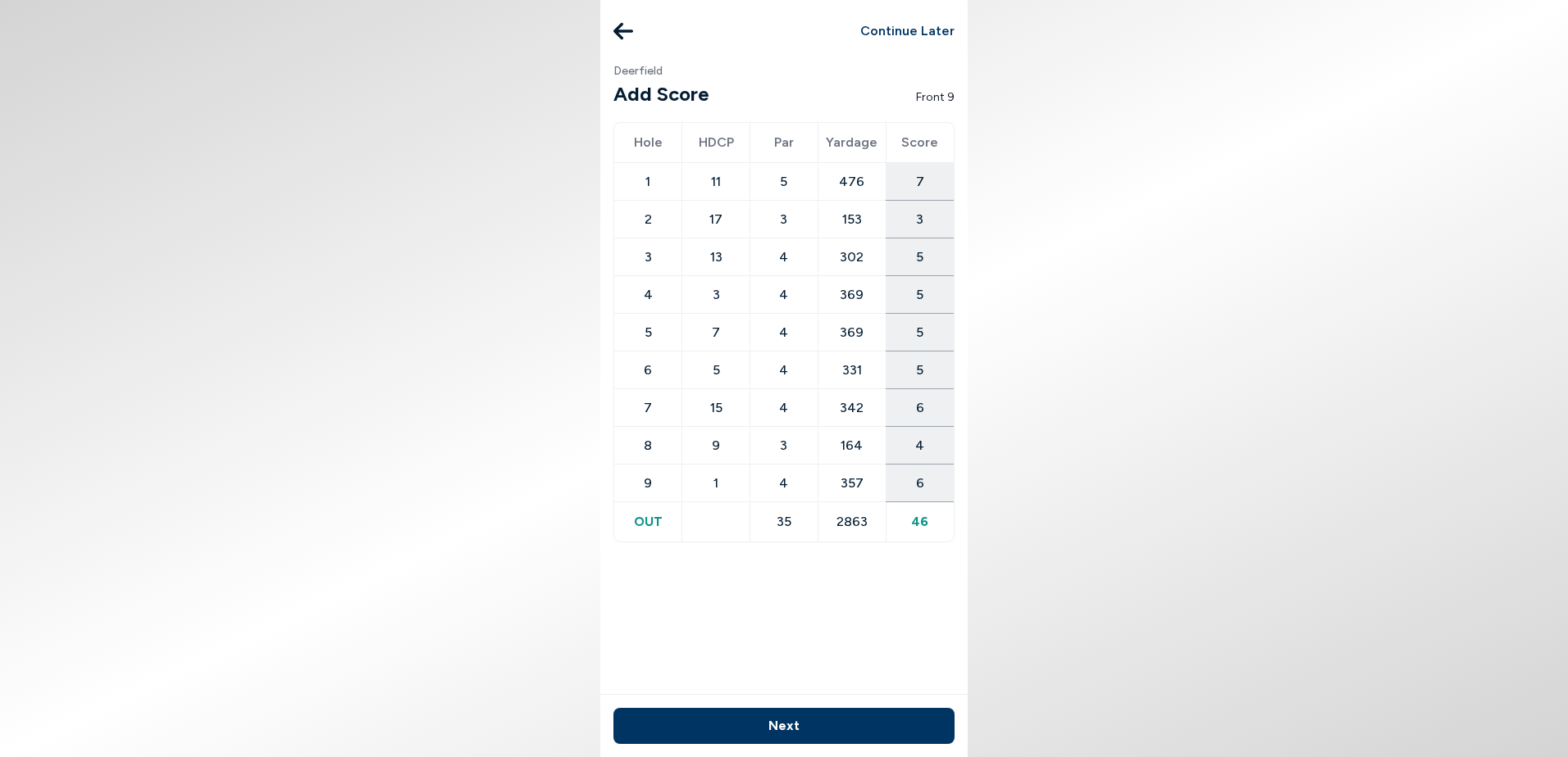
type input "6"
click at [785, 726] on button "Next" at bounding box center [783, 726] width 341 height 36
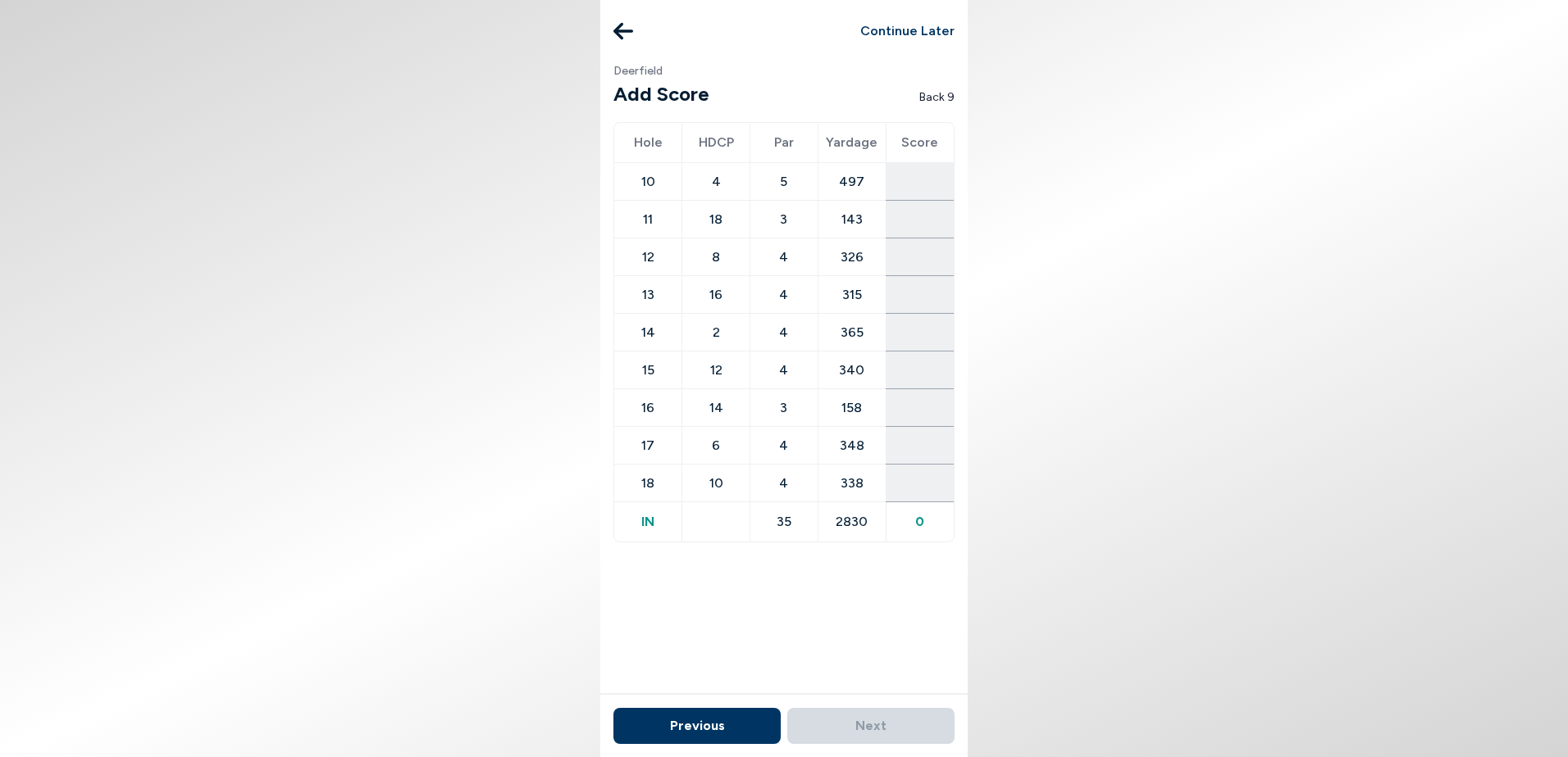
click at [912, 190] on input "number" at bounding box center [920, 181] width 67 height 27
type input "7"
click at [922, 221] on input "number" at bounding box center [920, 220] width 67 height 27
type input "3"
click at [924, 258] on input "number" at bounding box center [920, 257] width 67 height 27
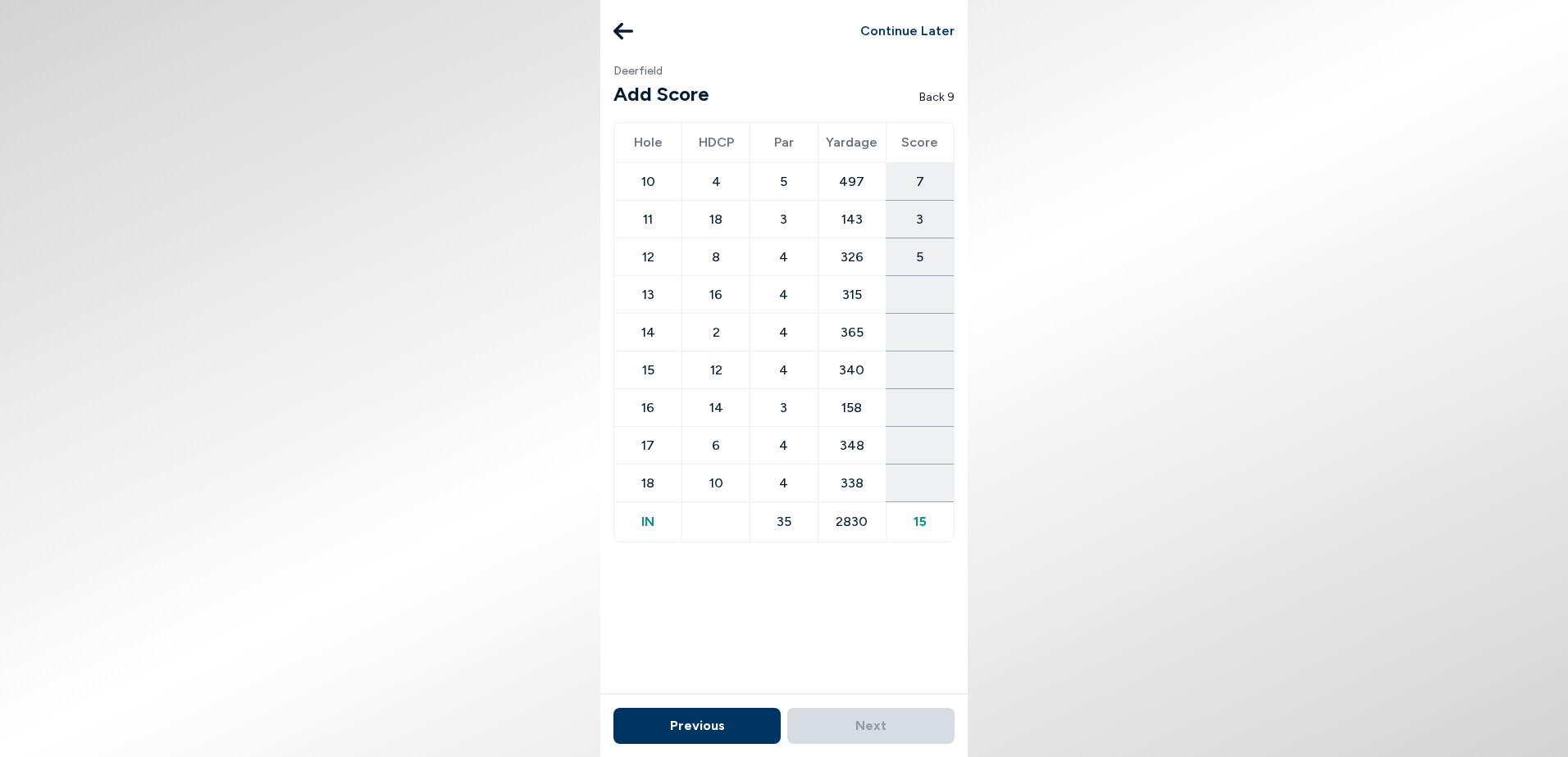
type input "5"
click at [924, 296] on input "number" at bounding box center [920, 294] width 67 height 27
type input "5"
click at [922, 339] on input "number" at bounding box center [920, 332] width 67 height 27
type input "7"
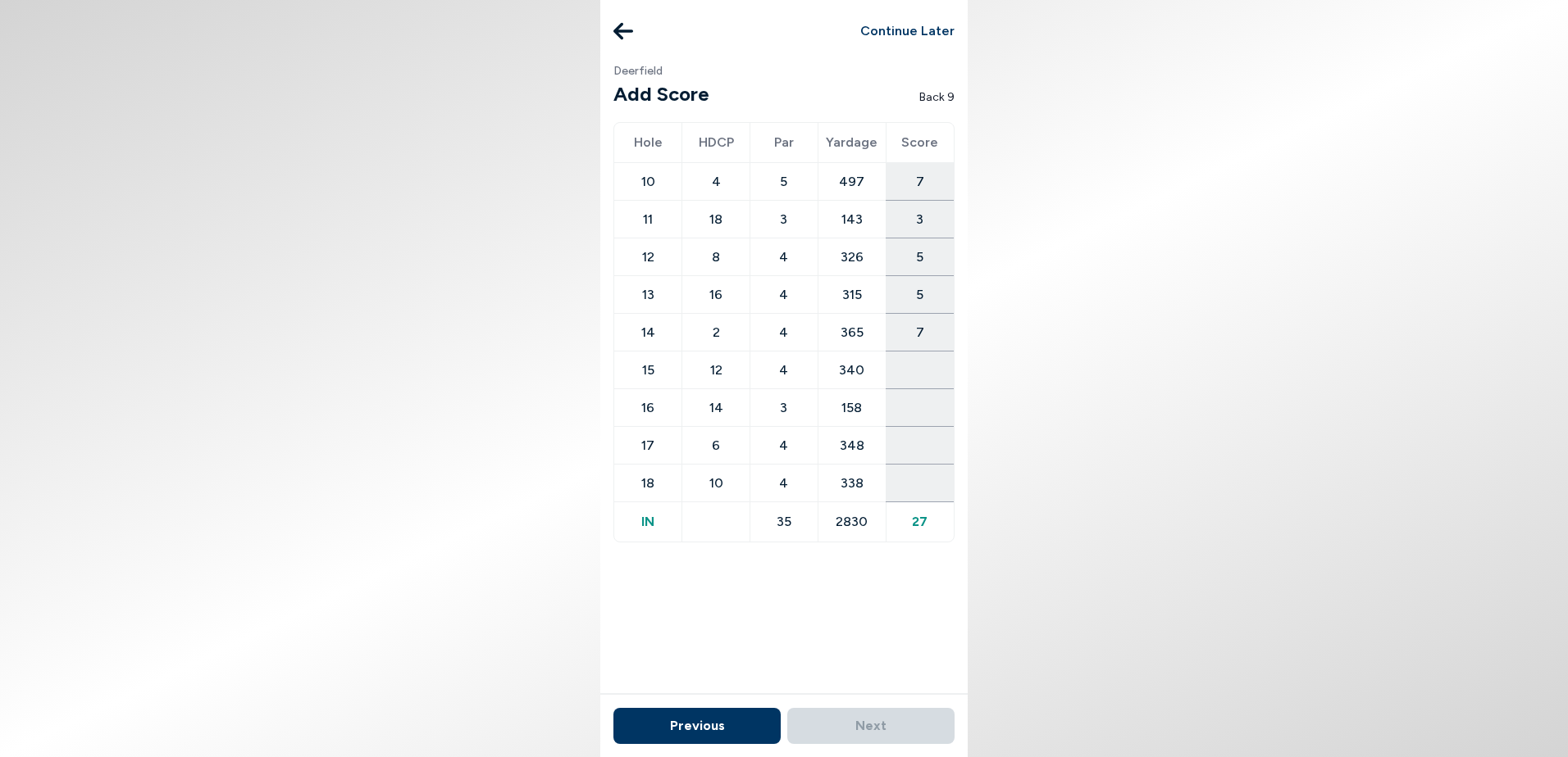
click at [918, 377] on input "number" at bounding box center [920, 369] width 67 height 27
type input "5"
click at [922, 408] on input "number" at bounding box center [920, 408] width 67 height 27
type input "3"
click at [925, 445] on input "number" at bounding box center [920, 445] width 67 height 27
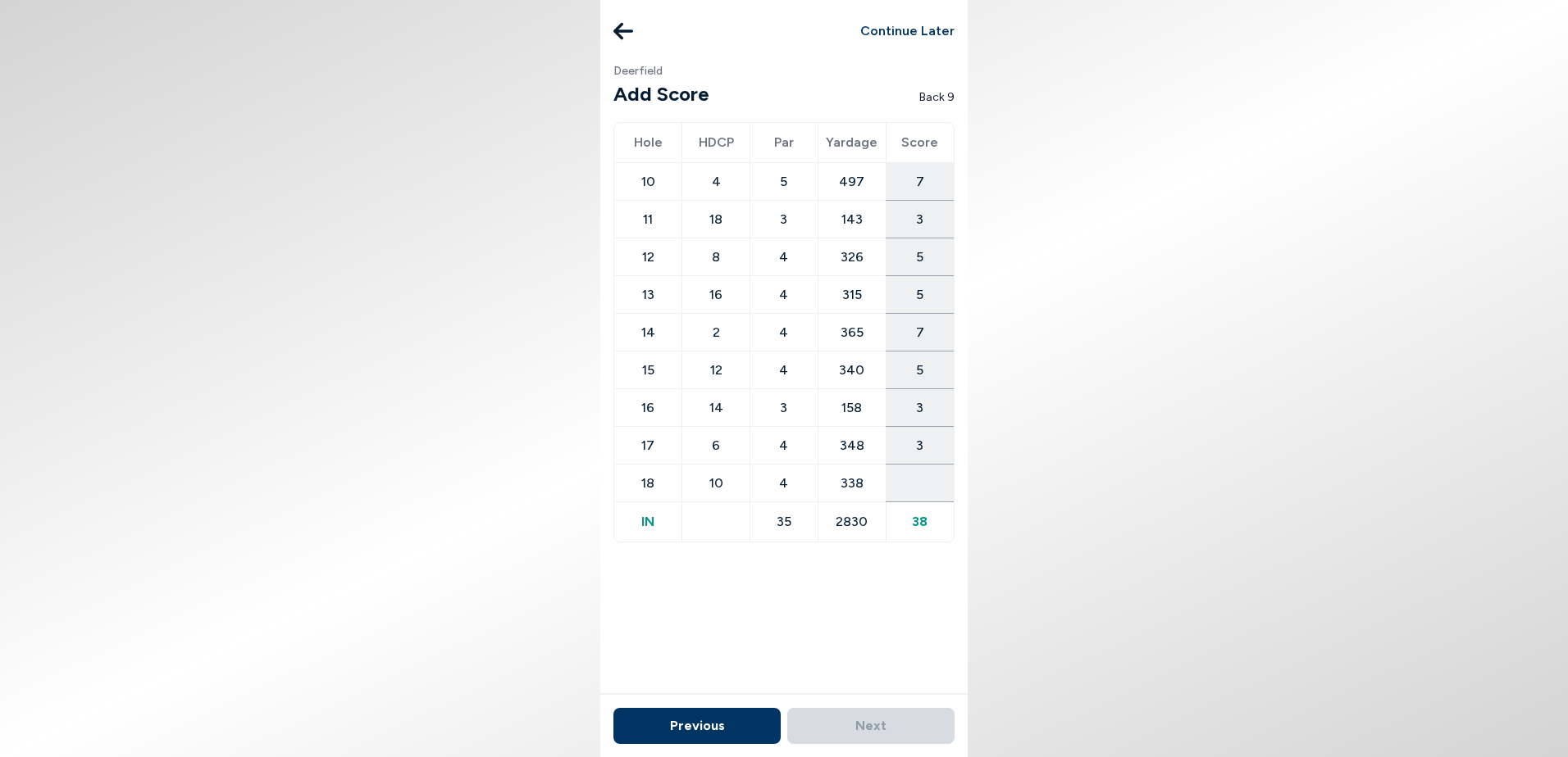
type input "3"
click at [917, 488] on input "number" at bounding box center [920, 483] width 67 height 27
type input "5"
click at [870, 725] on button "Next" at bounding box center [870, 726] width 167 height 36
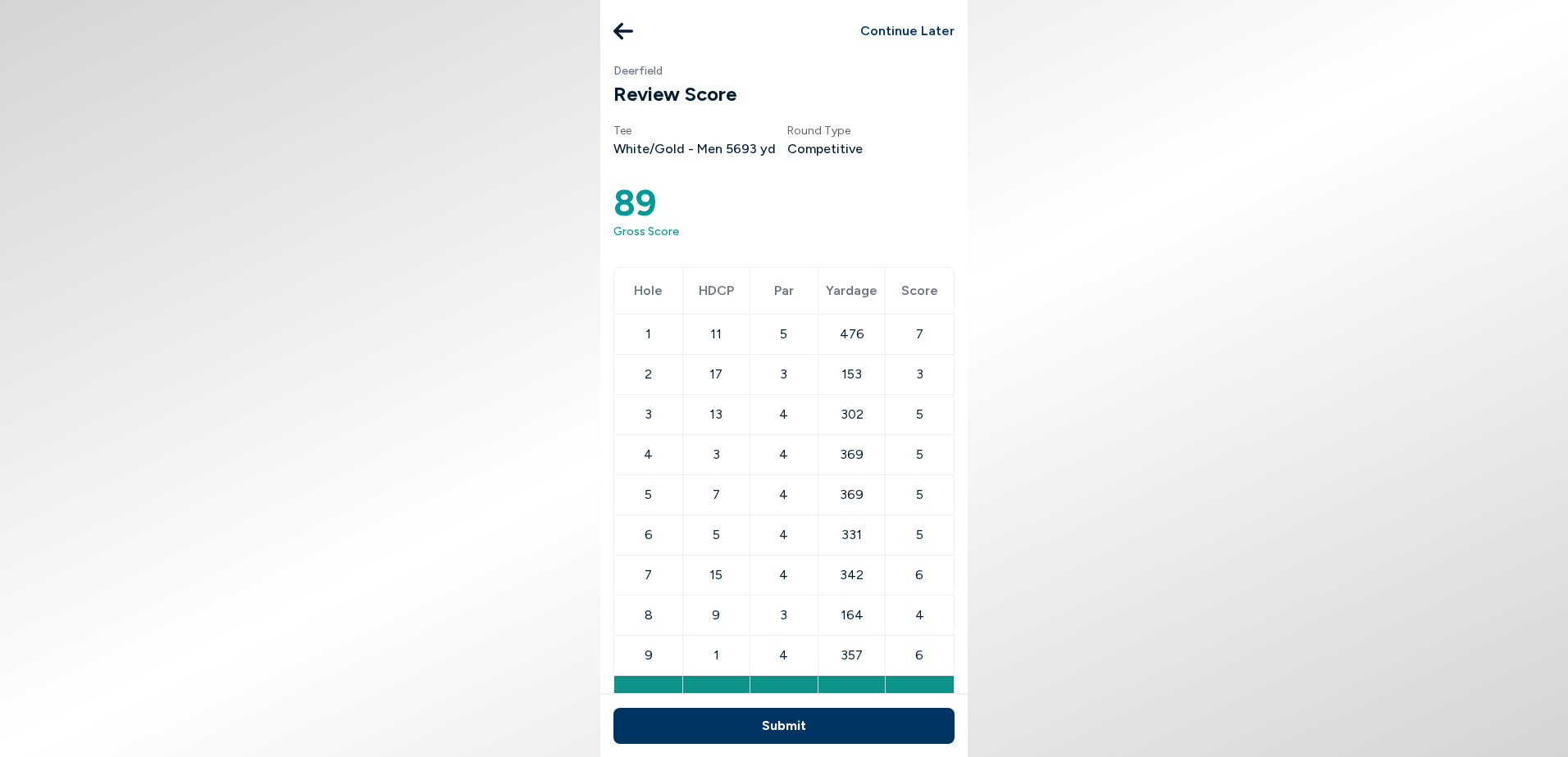
click at [1383, 270] on body "Continue Later Deerfield Review Score Tee White/Gold - Men 5693 yd Round Type c…" at bounding box center [784, 378] width 1568 height 757
click at [783, 725] on button "Submit" at bounding box center [783, 726] width 341 height 36
